Goal: Task Accomplishment & Management: Use online tool/utility

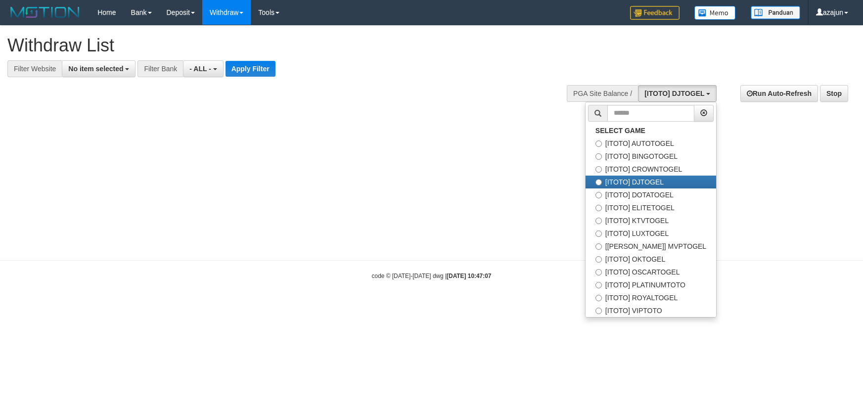
select select
click at [663, 219] on label "[ITOTO] KTVTOGEL" at bounding box center [650, 220] width 131 height 13
select select "***"
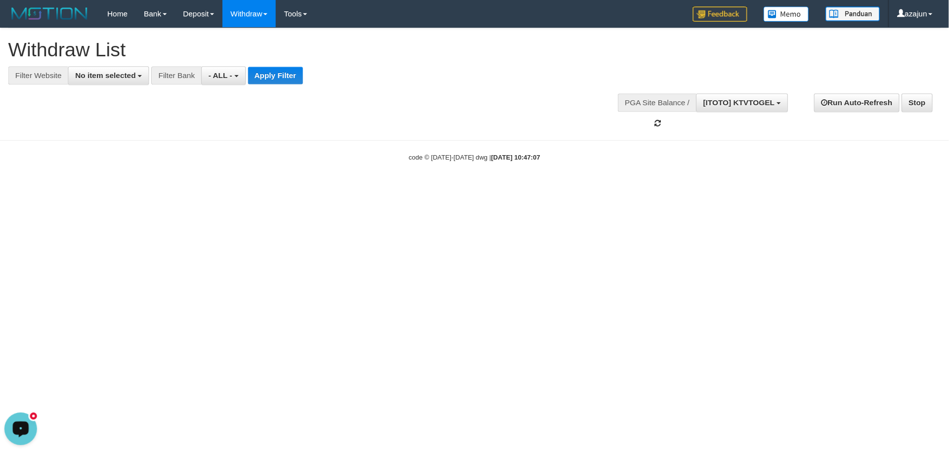
scroll to position [60, 0]
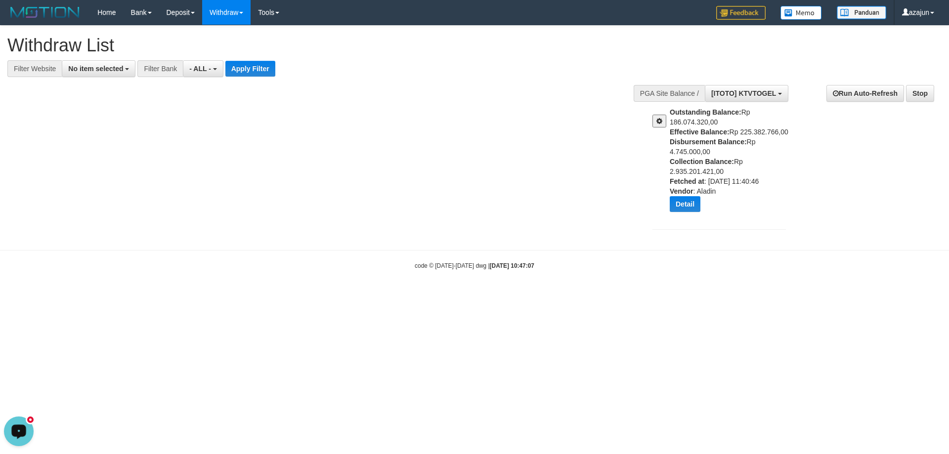
click at [659, 117] on button at bounding box center [660, 121] width 14 height 13
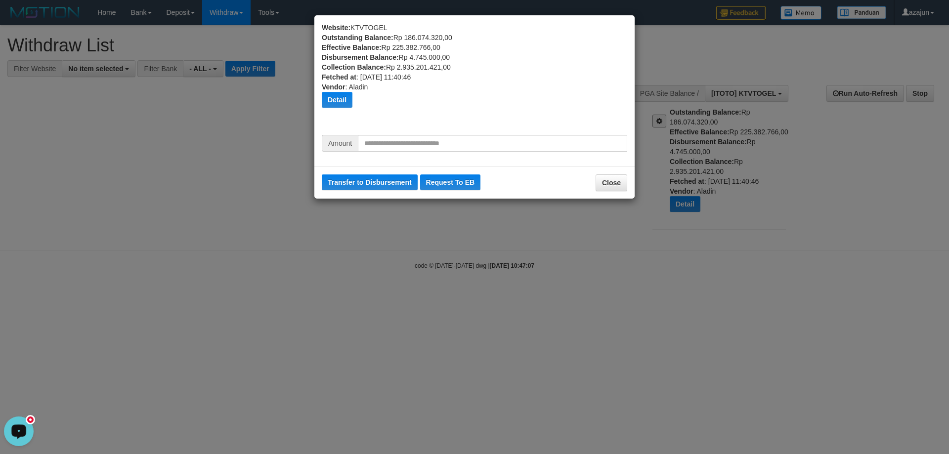
drag, startPoint x: 437, startPoint y: 153, endPoint x: 440, endPoint y: 142, distance: 11.3
click at [438, 150] on div "Amount" at bounding box center [474, 147] width 320 height 24
drag, startPoint x: 440, startPoint y: 141, endPoint x: 447, endPoint y: 143, distance: 7.7
click at [444, 142] on input "text" at bounding box center [492, 143] width 269 height 17
type input "********"
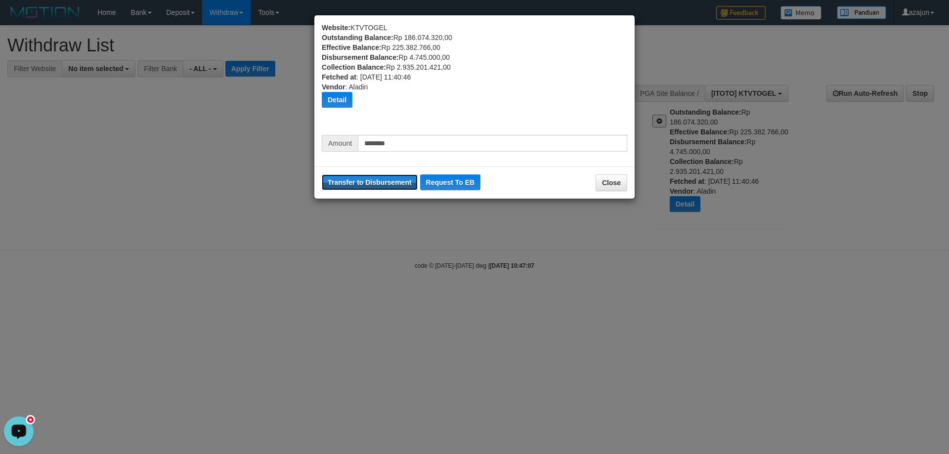
click at [322, 175] on button "Transfer to Disbursement" at bounding box center [370, 183] width 96 height 16
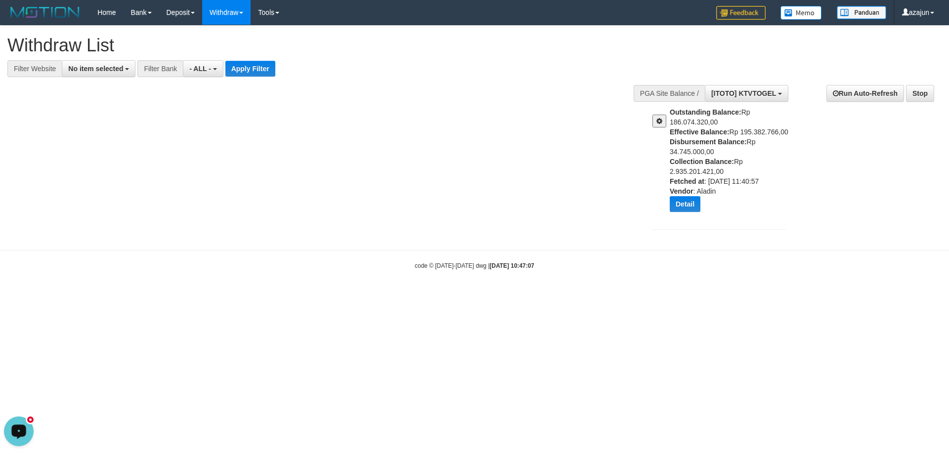
click at [277, 295] on html "Toggle navigation Home Bank Account List Load By Website Group [ITOTO] AUTOTOGE…" at bounding box center [474, 147] width 949 height 295
